Goal: Check status

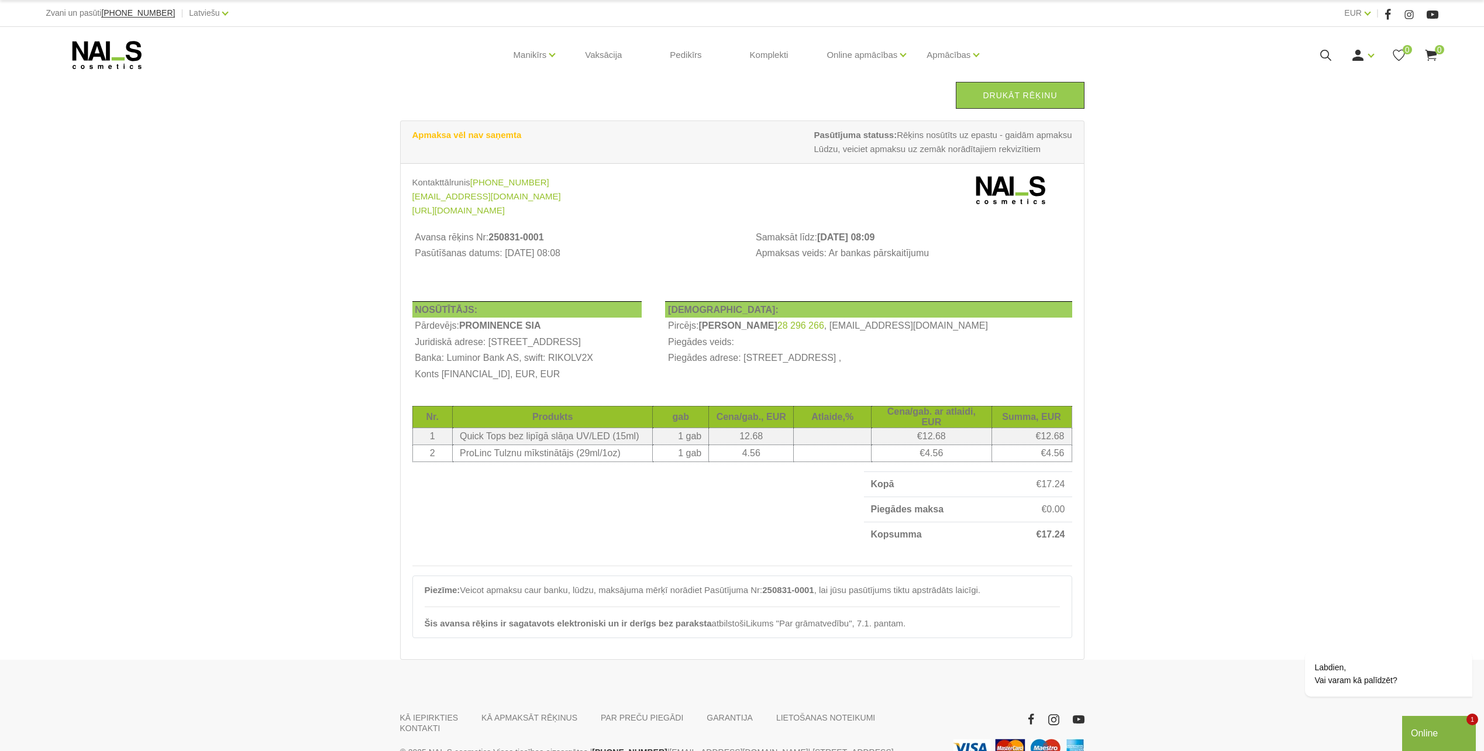
scroll to position [58, 0]
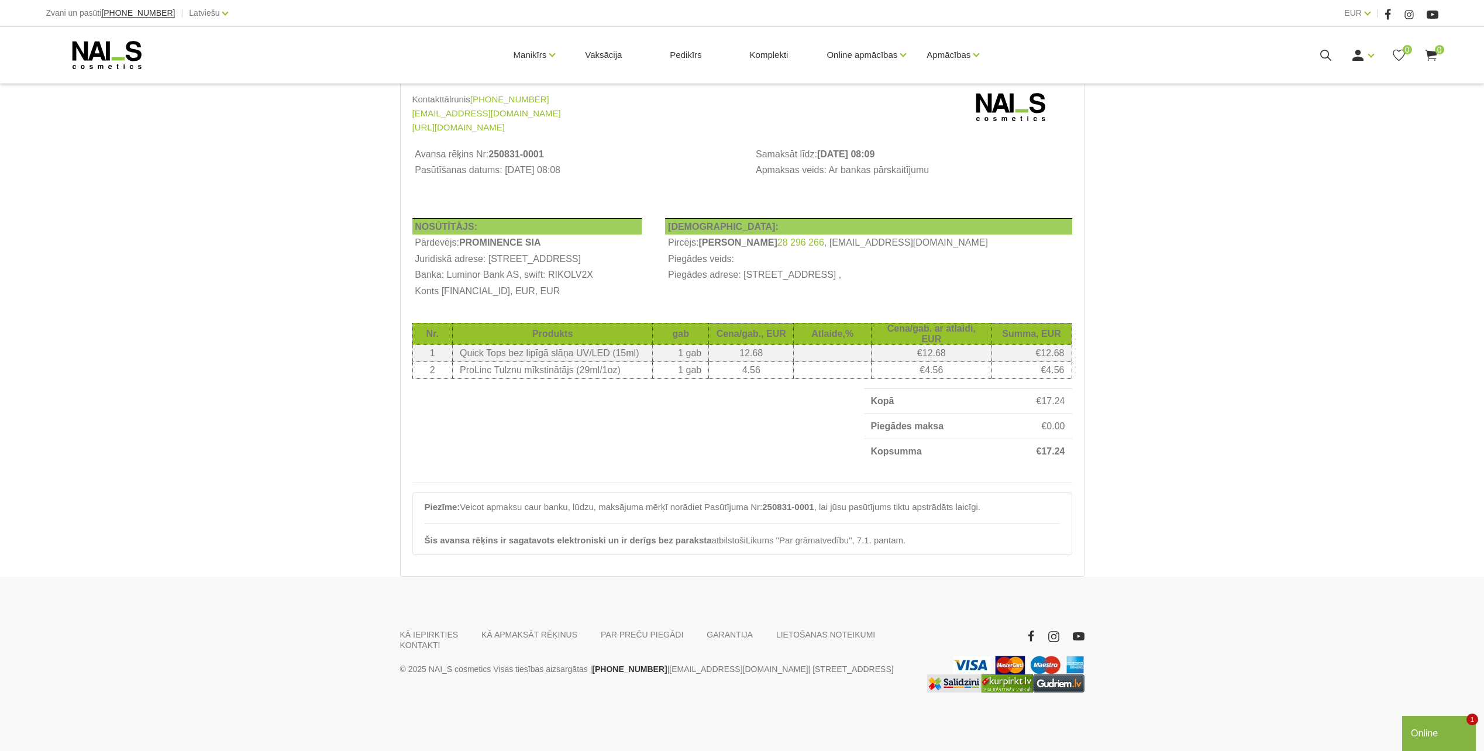
scroll to position [109, 0]
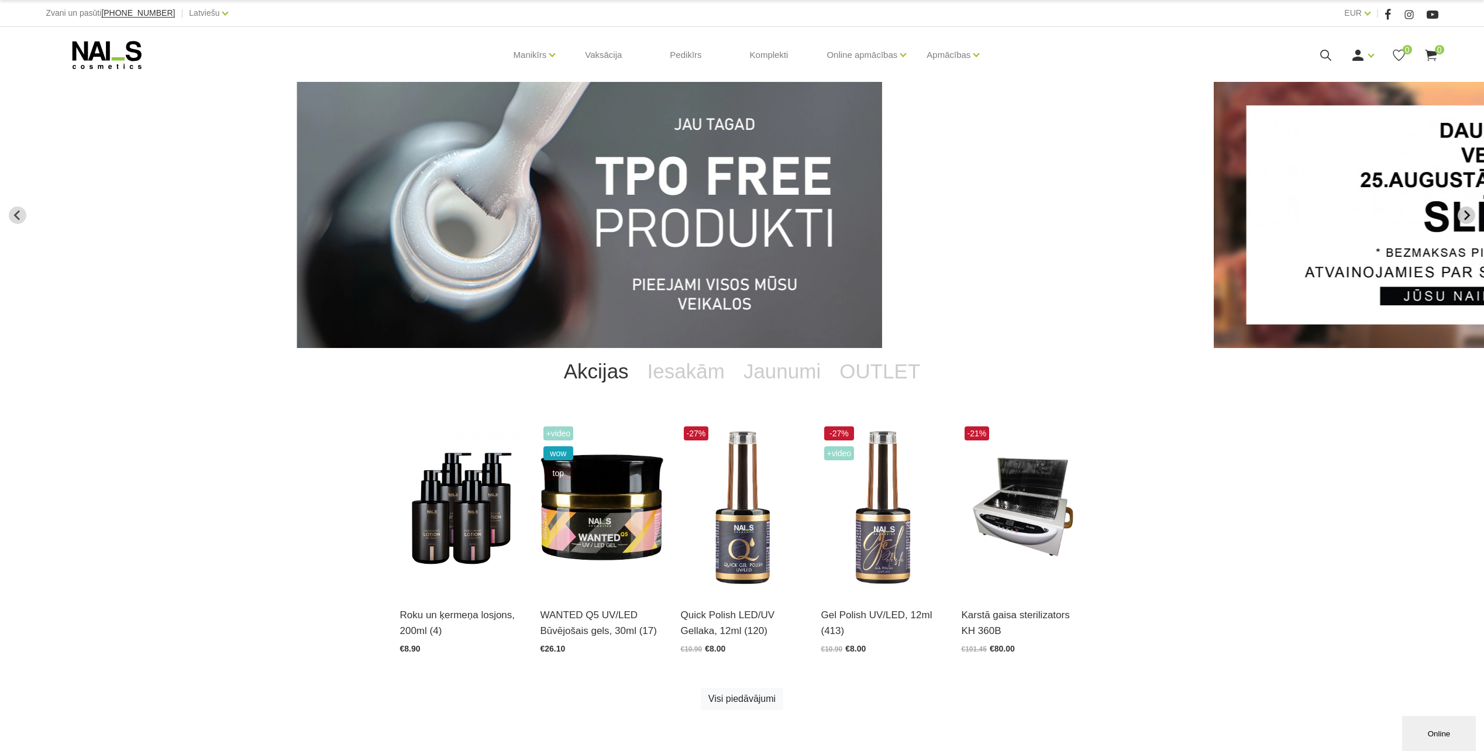
click at [1457, 215] on button "Next slide" at bounding box center [1466, 215] width 18 height 18
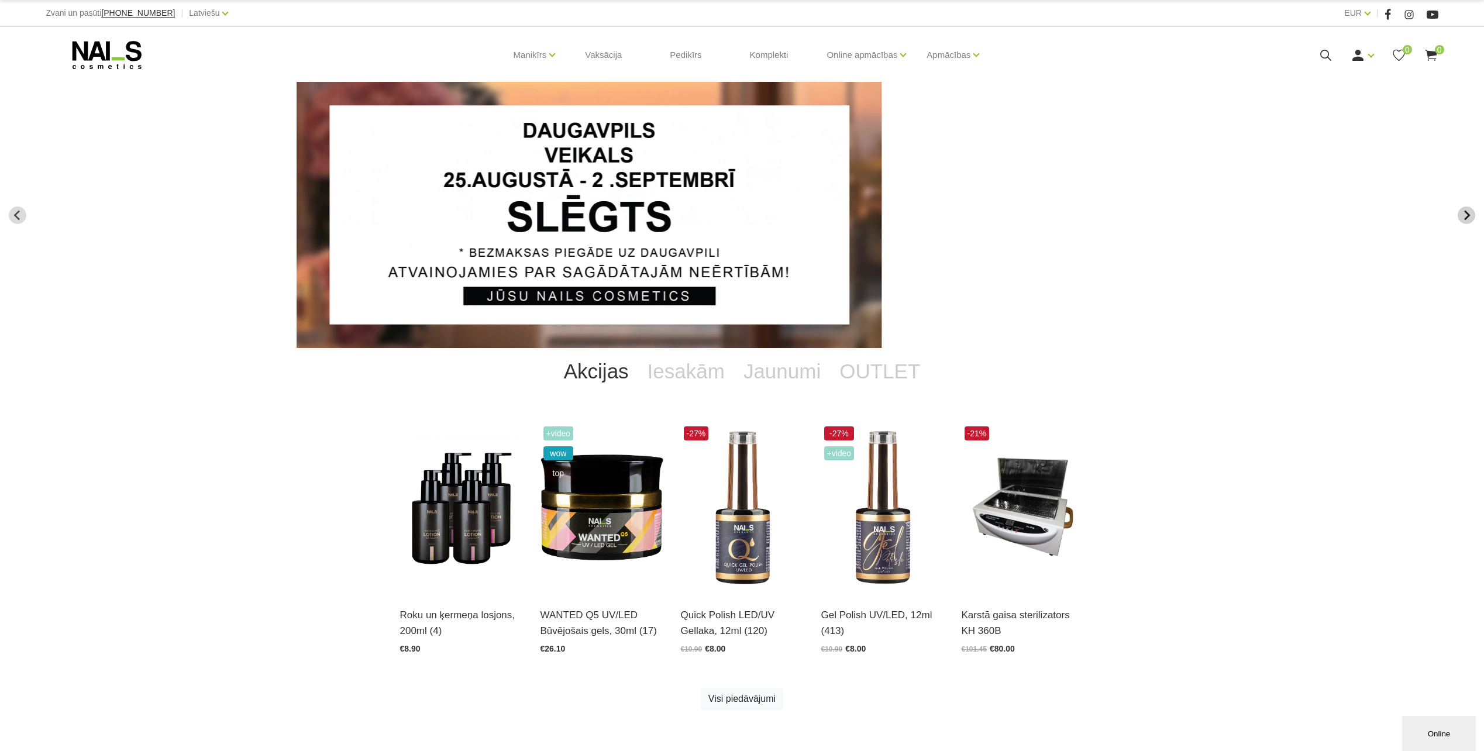
click at [1457, 215] on button "Next slide" at bounding box center [1466, 215] width 18 height 18
